Goal: Check status: Check status

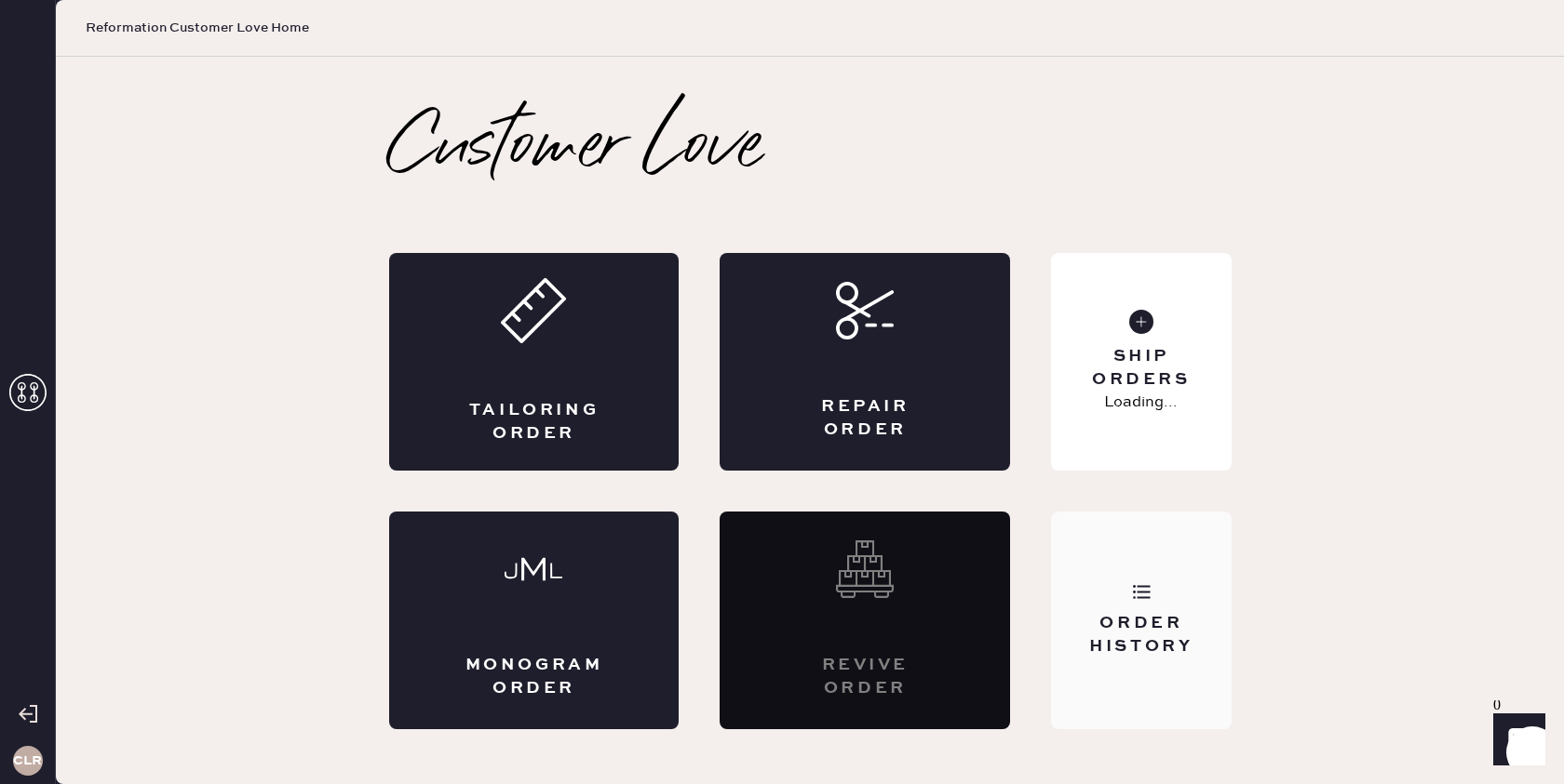
click at [1174, 612] on div "Order History" at bounding box center [1141, 636] width 150 height 47
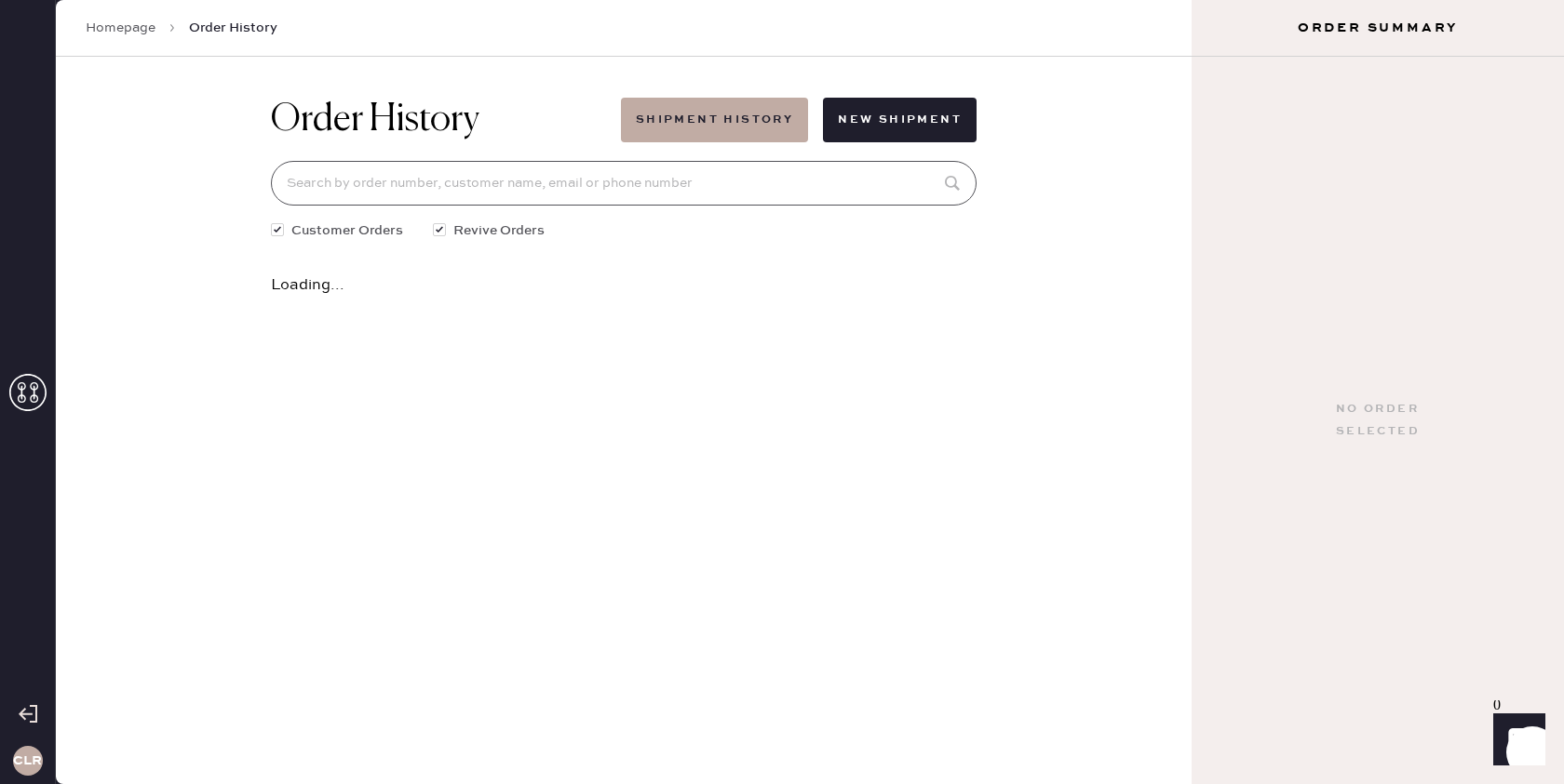
click at [484, 180] on input at bounding box center [623, 183] width 706 height 45
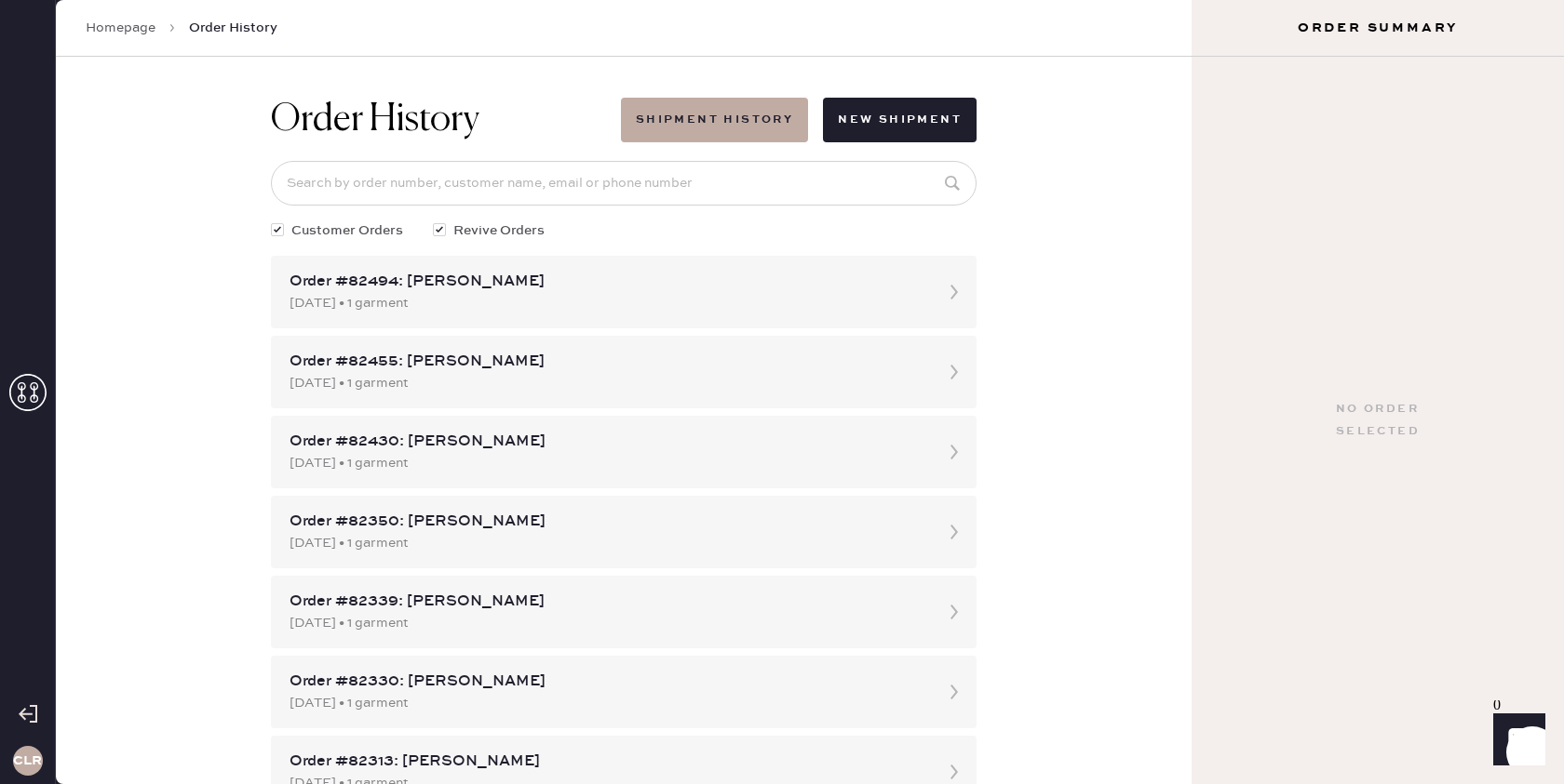
click at [37, 398] on use at bounding box center [28, 392] width 37 height 37
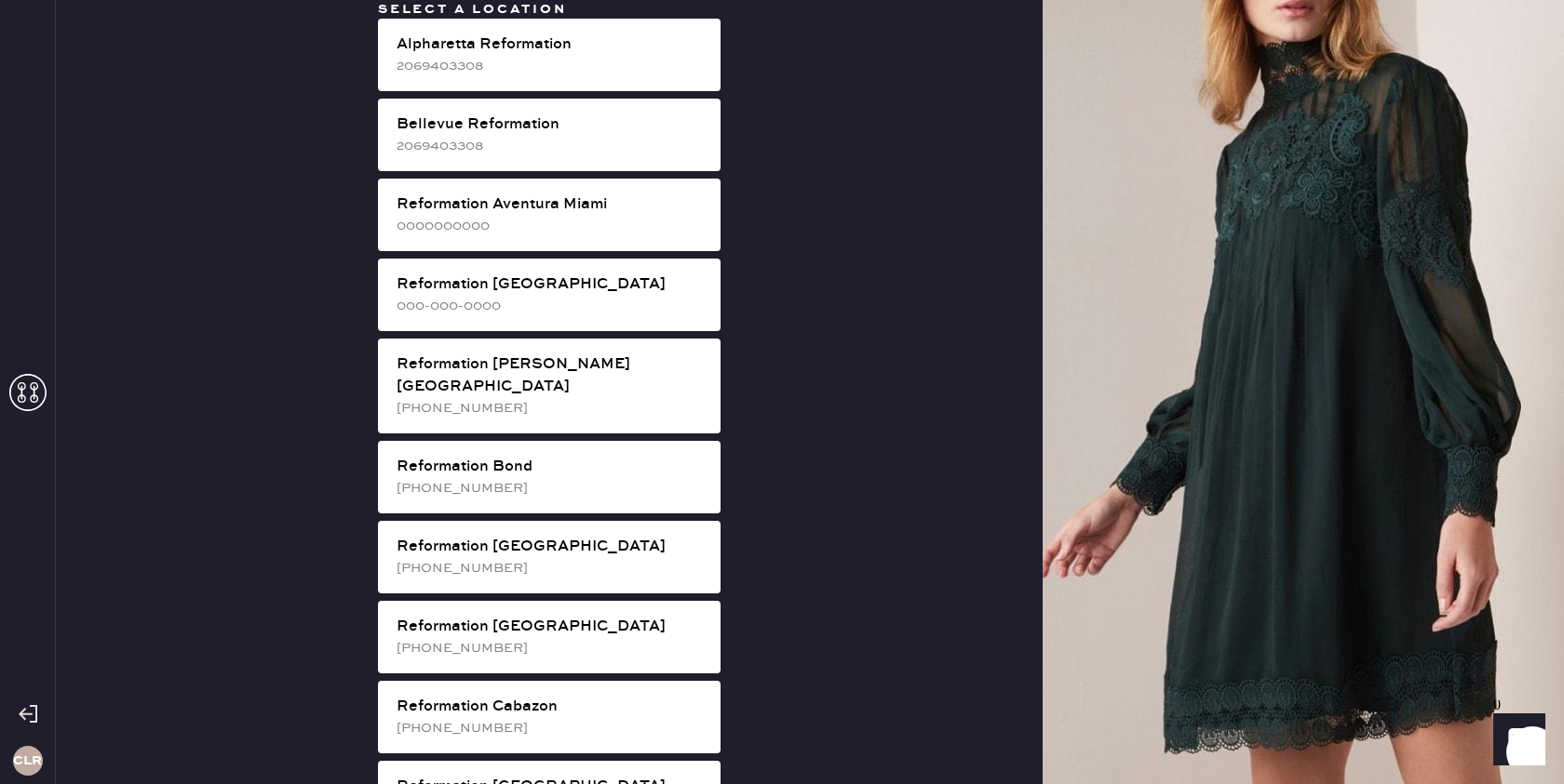
scroll to position [1492, 0]
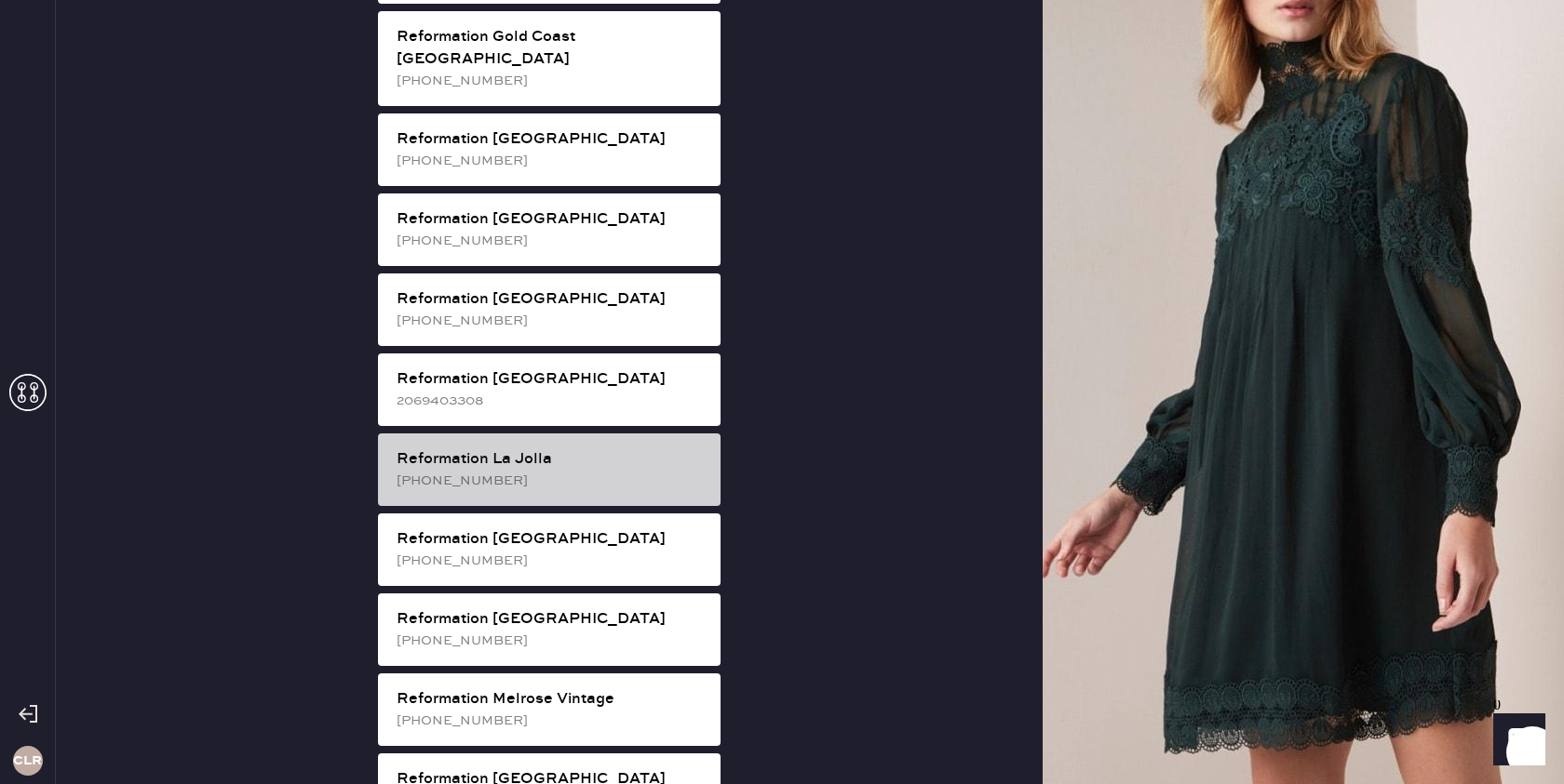
click at [603, 471] on div "[PHONE_NUMBER]" at bounding box center [550, 480] width 309 height 20
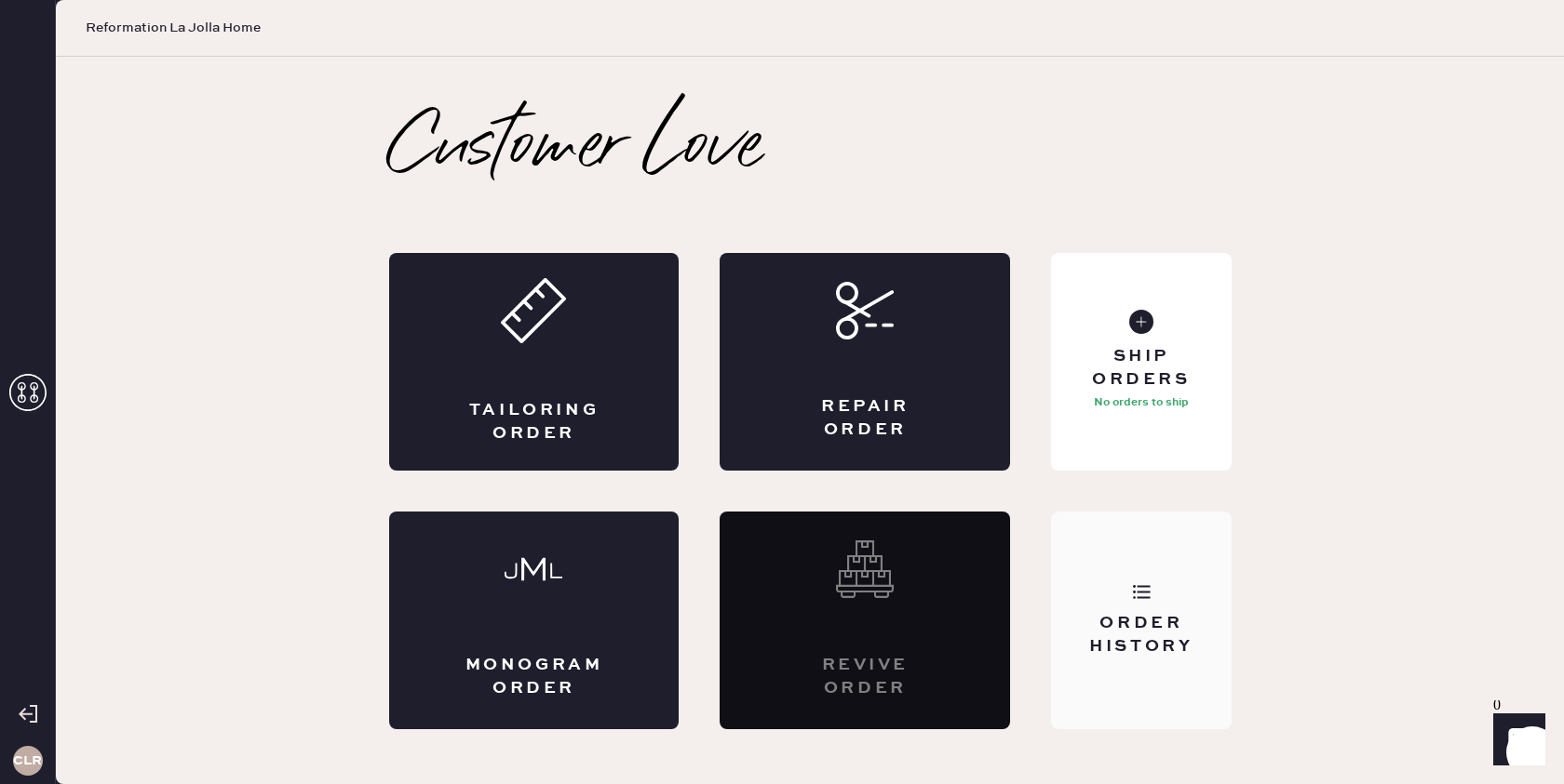
click at [1182, 569] on div "Order History" at bounding box center [1140, 620] width 180 height 217
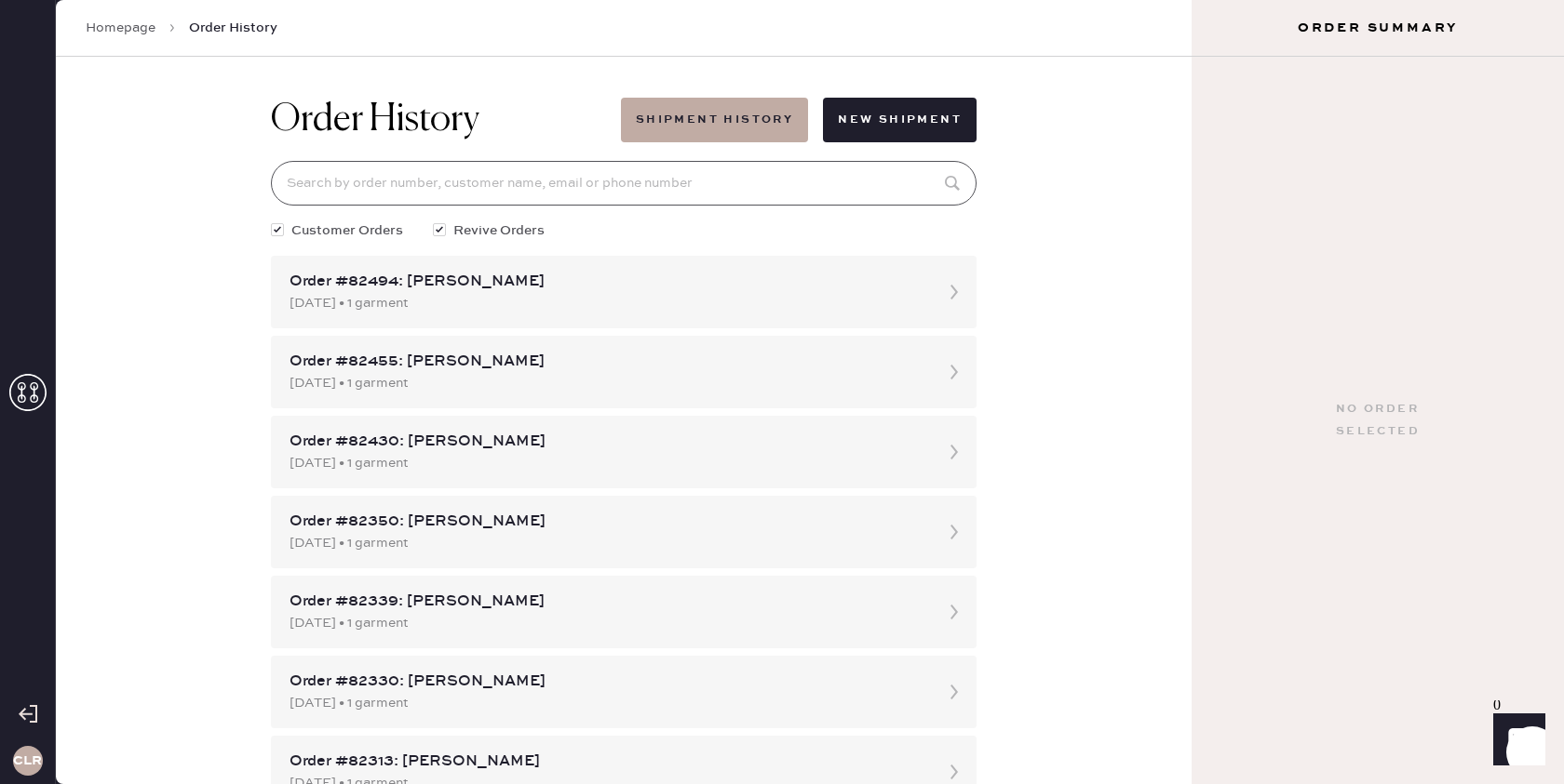
click at [745, 175] on input at bounding box center [623, 183] width 706 height 45
paste input "81545"
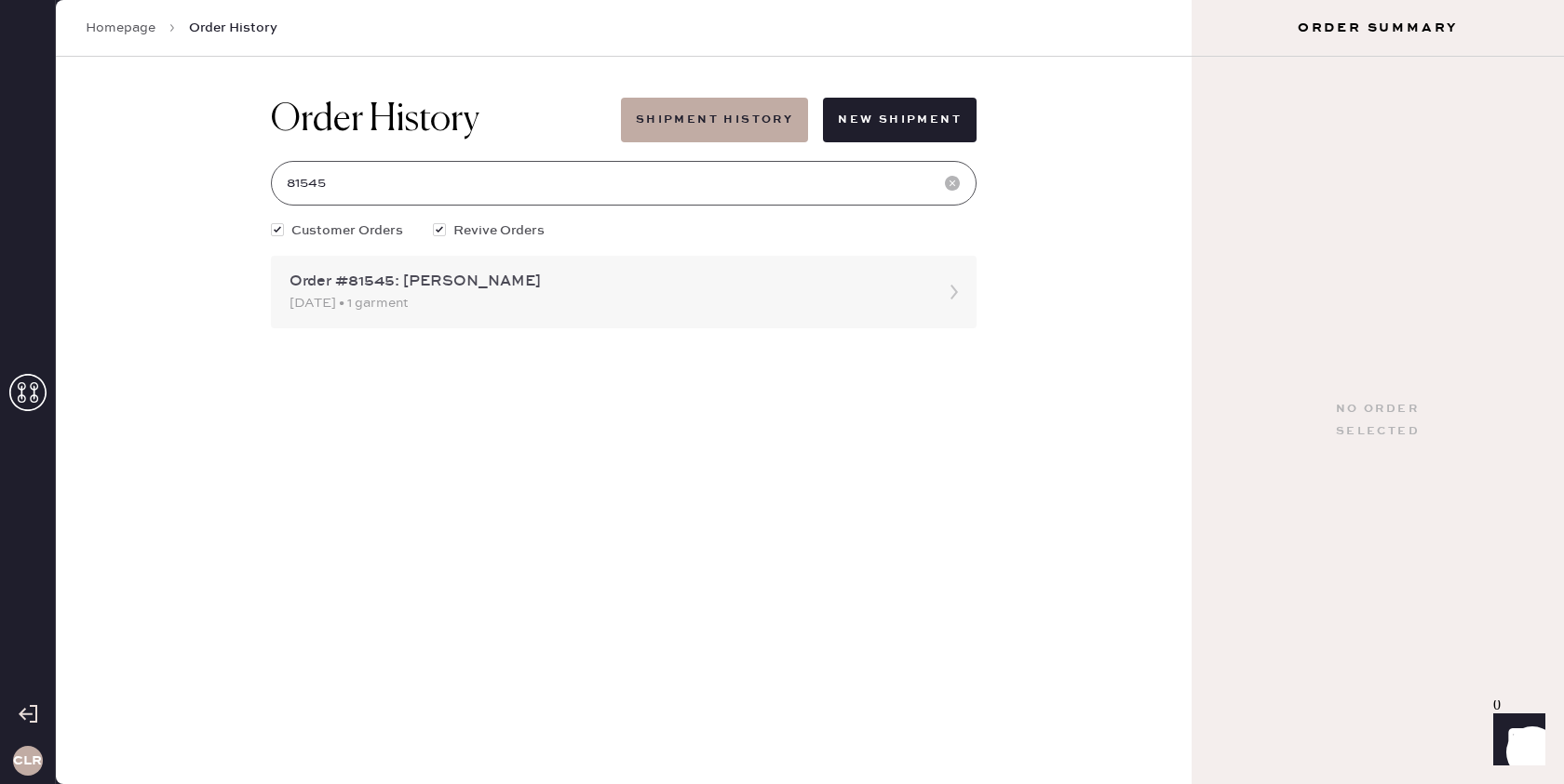
type input "81545"
click at [371, 281] on div "Order #81545: [PERSON_NAME]" at bounding box center [607, 281] width 635 height 22
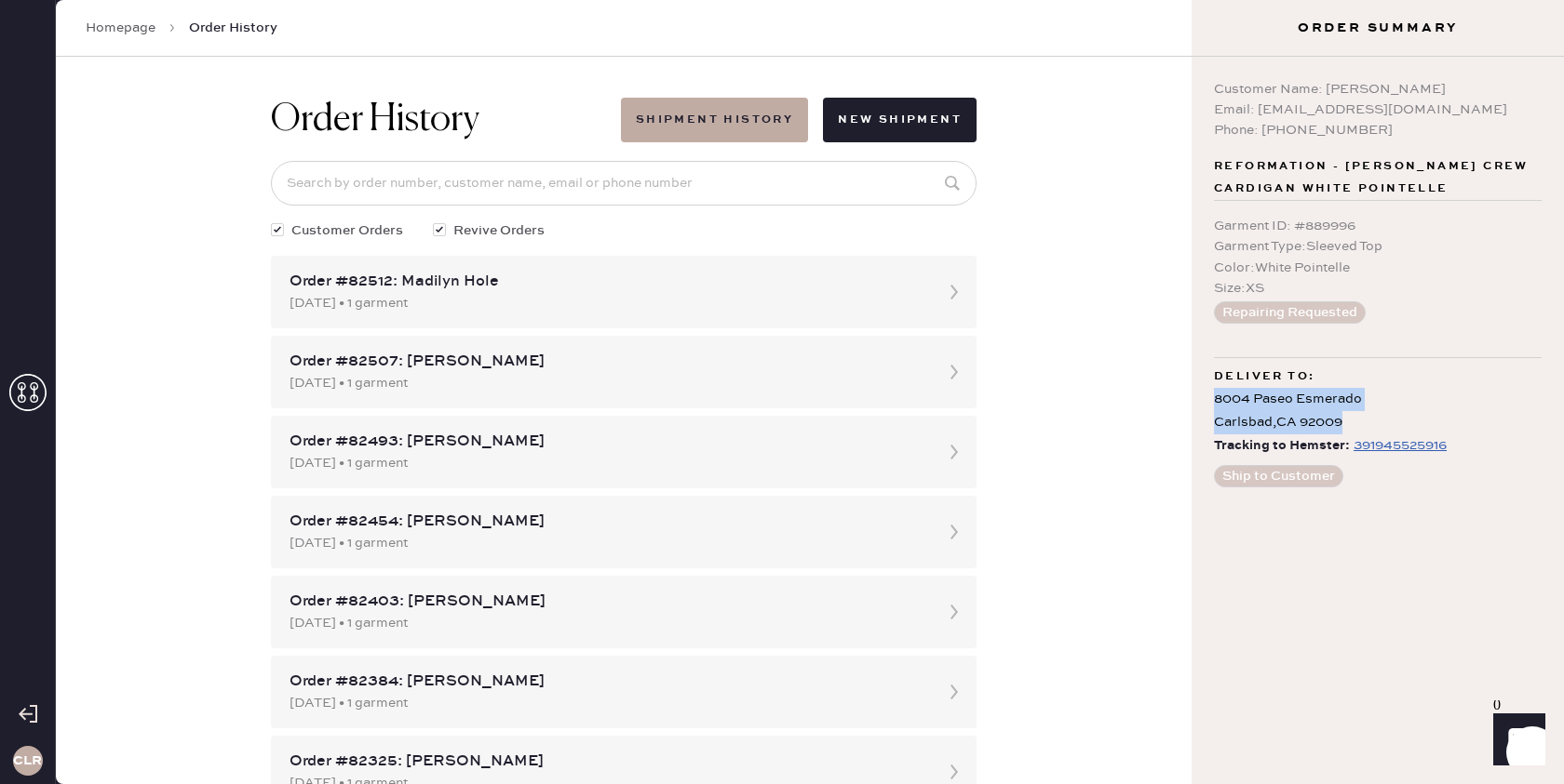
drag, startPoint x: 1352, startPoint y: 417, endPoint x: 1206, endPoint y: 401, distance: 146.9
click at [1204, 401] on div "Customer Name: [PERSON_NAME] Email: [EMAIL_ADDRESS][DOMAIN_NAME] Phone: [PHONE_…" at bounding box center [1377, 420] width 372 height 728
copy div "[STREET_ADDRESS]"
